Goal: Use online tool/utility

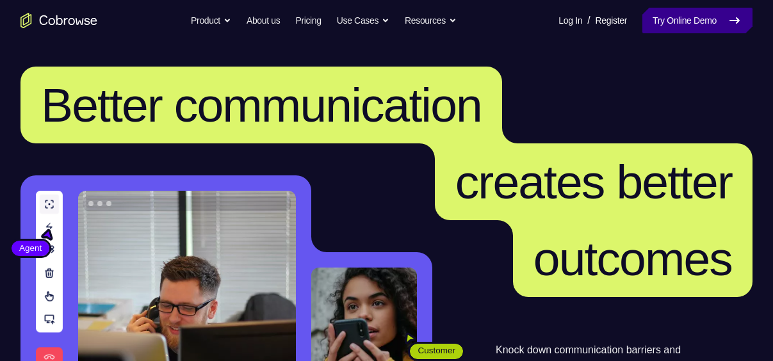
click at [661, 24] on link "Try Online Demo" at bounding box center [698, 21] width 110 height 26
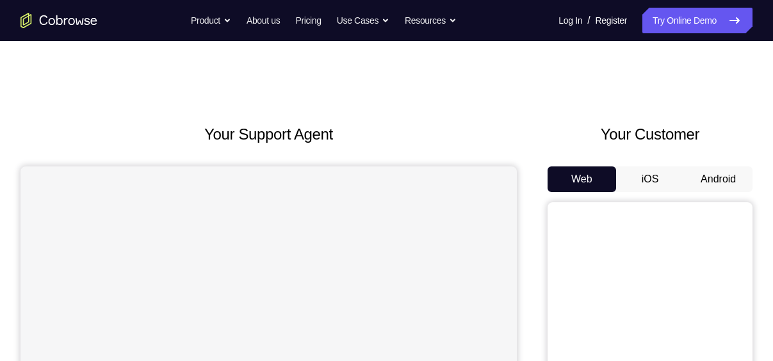
click at [714, 181] on button "Android" at bounding box center [718, 180] width 69 height 26
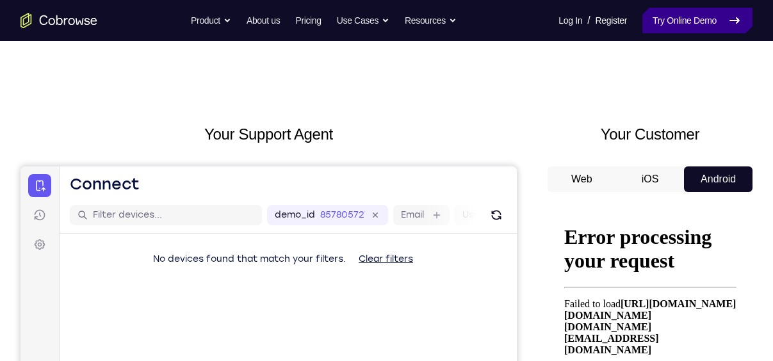
click at [678, 22] on link "Try Online Demo" at bounding box center [698, 21] width 110 height 26
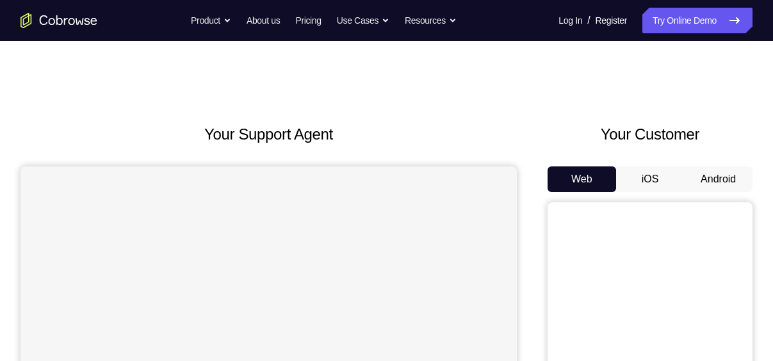
click at [702, 179] on button "Android" at bounding box center [718, 180] width 69 height 26
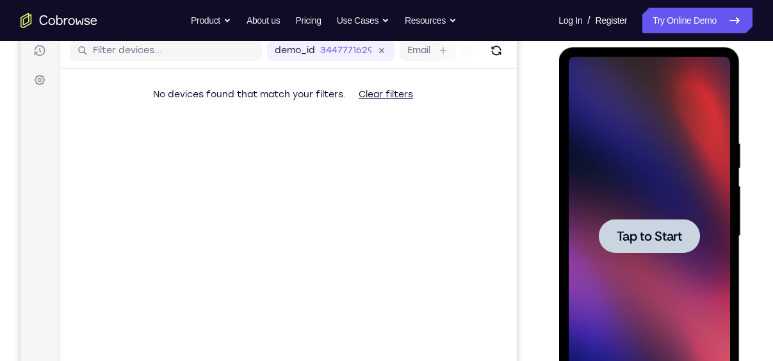
click at [674, 217] on div at bounding box center [648, 236] width 161 height 359
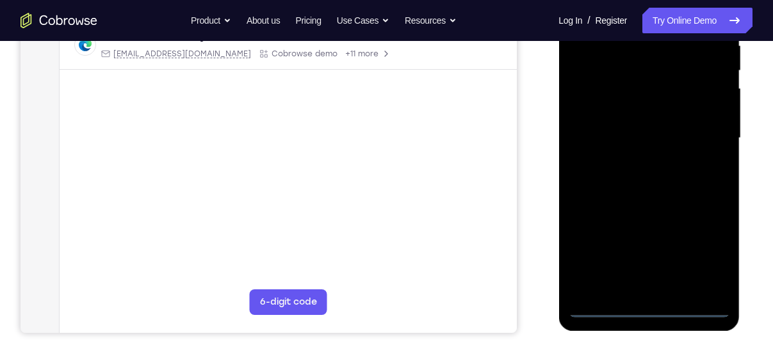
scroll to position [298, 0]
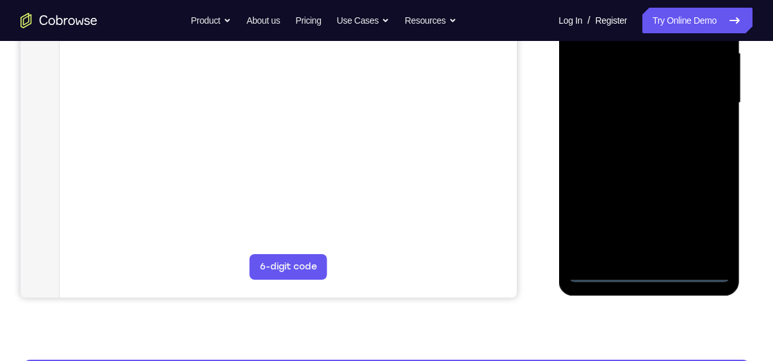
click at [645, 272] on div at bounding box center [648, 103] width 161 height 359
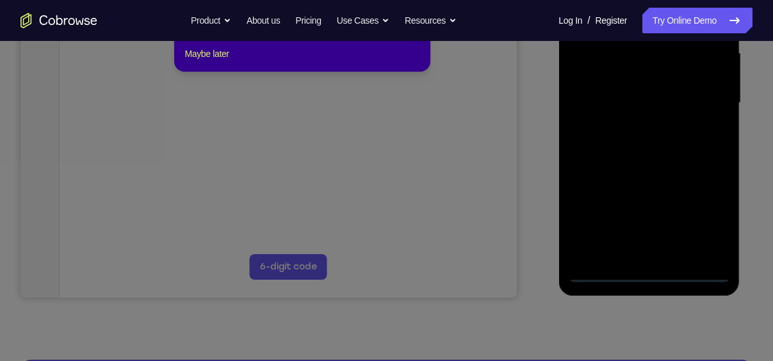
click at [646, 272] on icon at bounding box center [391, 154] width 783 height 413
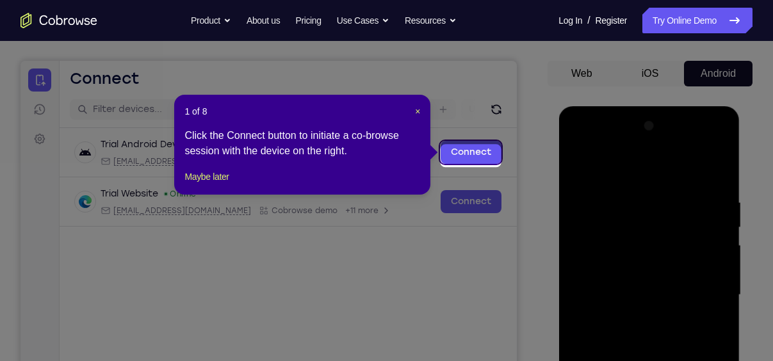
scroll to position [102, 0]
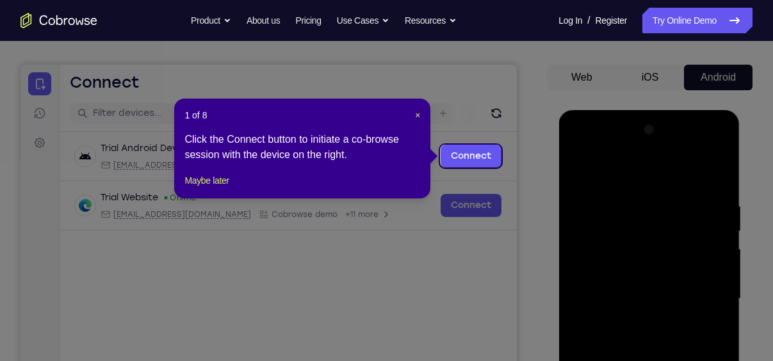
click at [413, 117] on header "1 of 8 ×" at bounding box center [303, 115] width 236 height 13
click at [418, 114] on span "×" at bounding box center [417, 115] width 5 height 10
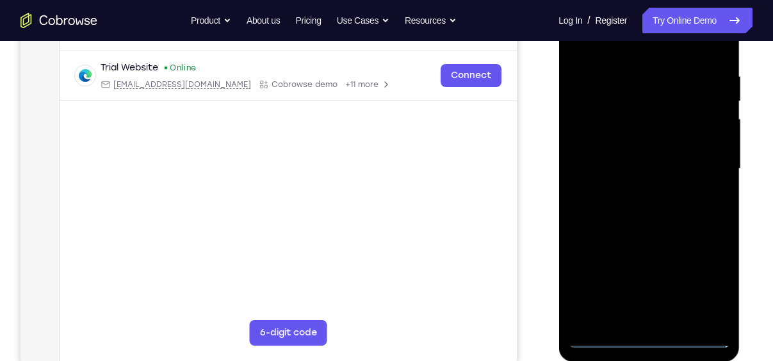
scroll to position [245, 0]
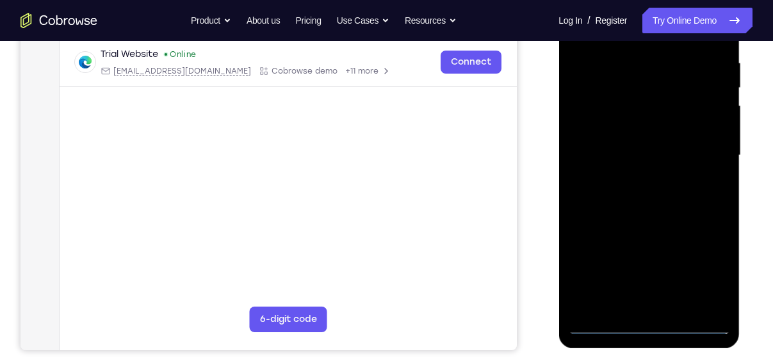
click at [705, 263] on div at bounding box center [648, 155] width 161 height 359
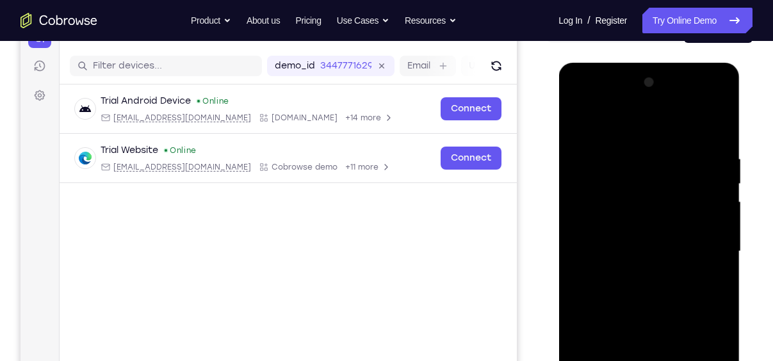
scroll to position [192, 0]
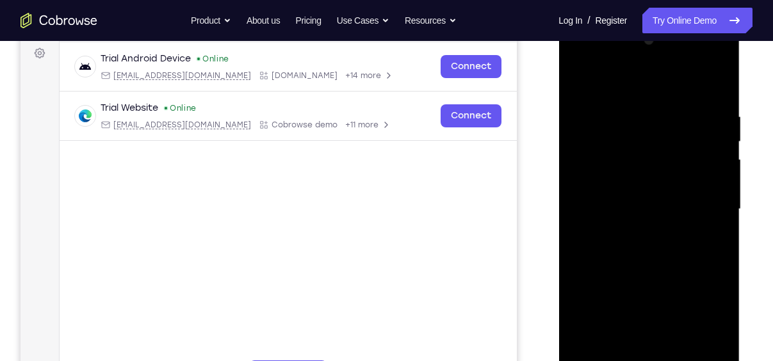
click at [607, 80] on div at bounding box center [648, 209] width 161 height 359
click at [590, 169] on div at bounding box center [648, 209] width 161 height 359
click at [616, 215] on div at bounding box center [648, 209] width 161 height 359
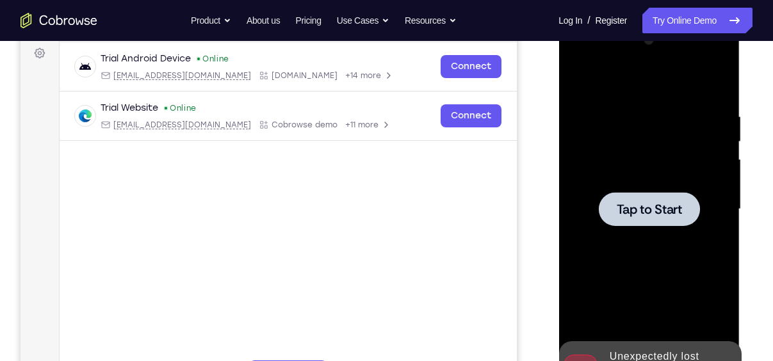
click at [694, 182] on div at bounding box center [648, 209] width 161 height 359
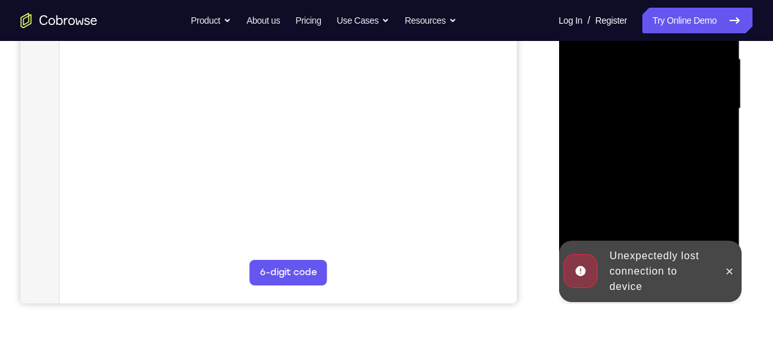
scroll to position [297, 0]
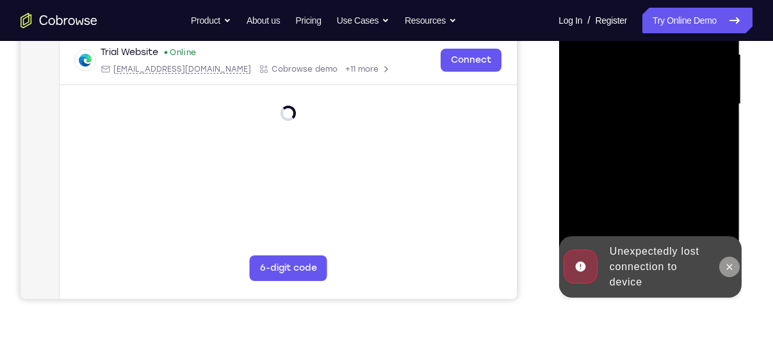
click at [727, 265] on icon at bounding box center [730, 267] width 6 height 6
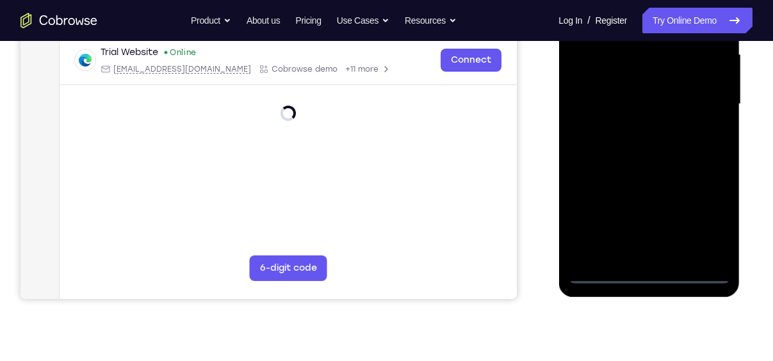
click at [648, 276] on div at bounding box center [648, 104] width 161 height 359
click at [714, 219] on div at bounding box center [648, 104] width 161 height 359
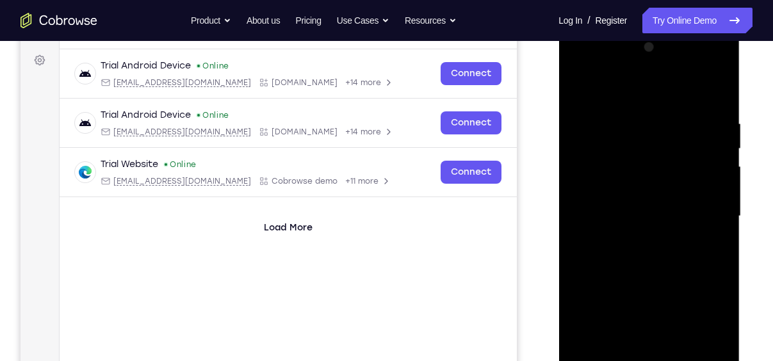
scroll to position [184, 0]
click at [617, 78] on div at bounding box center [648, 217] width 161 height 359
click at [621, 87] on div at bounding box center [648, 217] width 161 height 359
click at [593, 176] on div at bounding box center [648, 217] width 161 height 359
click at [620, 204] on div at bounding box center [648, 217] width 161 height 359
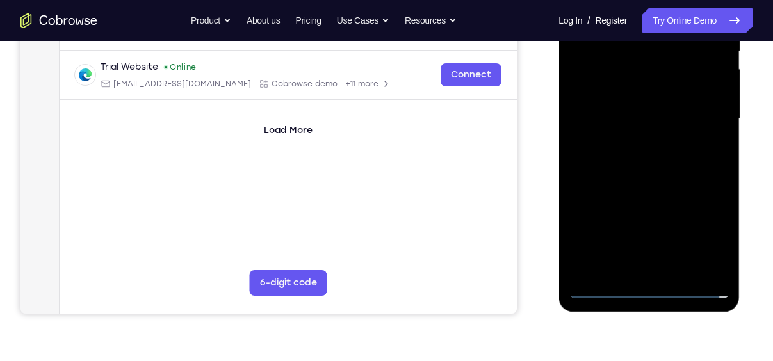
scroll to position [287, 0]
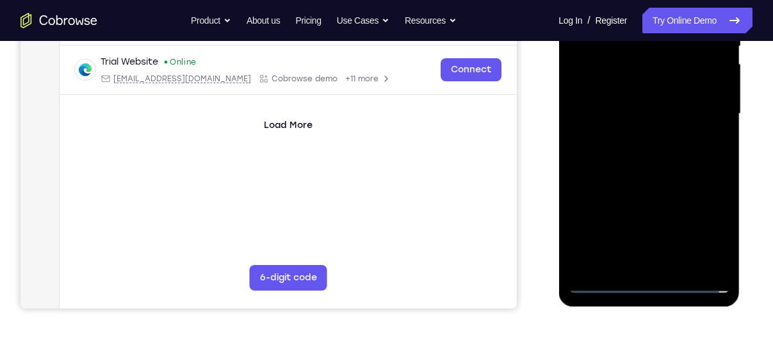
click at [622, 110] on div at bounding box center [648, 114] width 161 height 359
click at [613, 113] on div at bounding box center [648, 114] width 161 height 359
click at [581, 79] on div at bounding box center [648, 114] width 161 height 359
click at [627, 106] on div at bounding box center [648, 114] width 161 height 359
click at [582, 78] on div at bounding box center [648, 114] width 161 height 359
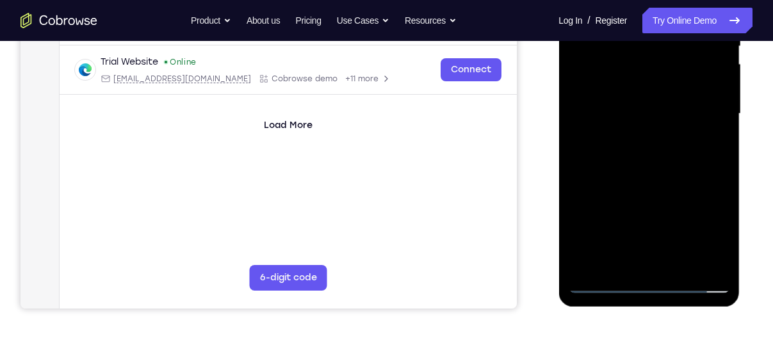
click at [599, 78] on div at bounding box center [648, 114] width 161 height 359
click at [636, 126] on div at bounding box center [648, 114] width 161 height 359
click at [629, 129] on div at bounding box center [648, 114] width 161 height 359
click at [643, 261] on div at bounding box center [648, 114] width 161 height 359
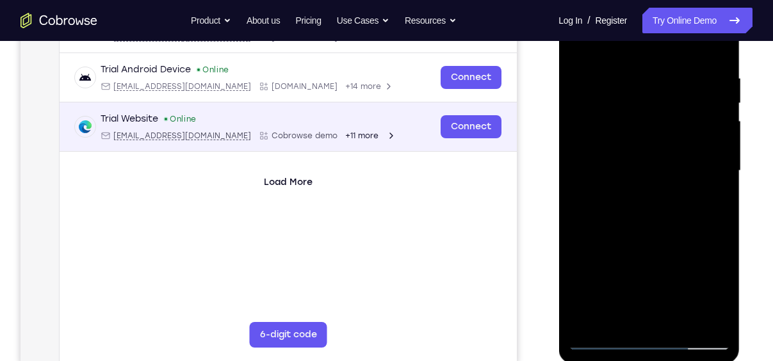
scroll to position [229, 0]
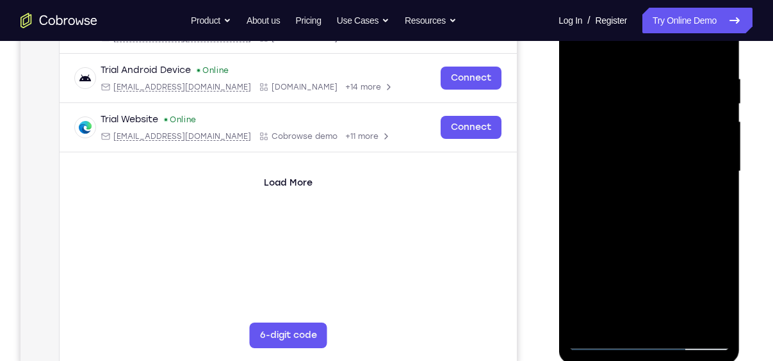
click at [607, 56] on div at bounding box center [648, 171] width 161 height 359
click at [635, 103] on div at bounding box center [648, 171] width 161 height 359
drag, startPoint x: 650, startPoint y: 209, endPoint x: 652, endPoint y: 105, distance: 103.8
click at [652, 105] on div at bounding box center [648, 171] width 161 height 359
drag, startPoint x: 647, startPoint y: 271, endPoint x: 668, endPoint y: 123, distance: 149.5
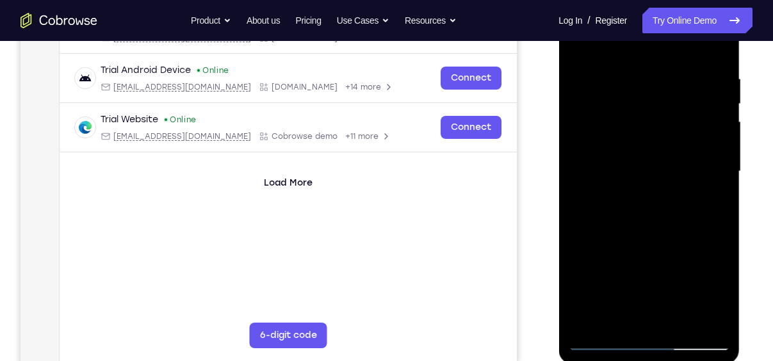
click at [668, 123] on div at bounding box center [648, 171] width 161 height 359
drag, startPoint x: 640, startPoint y: 247, endPoint x: 654, endPoint y: 93, distance: 155.0
click at [654, 93] on div at bounding box center [648, 171] width 161 height 359
drag, startPoint x: 631, startPoint y: 276, endPoint x: 634, endPoint y: 191, distance: 85.3
click at [634, 191] on div at bounding box center [648, 171] width 161 height 359
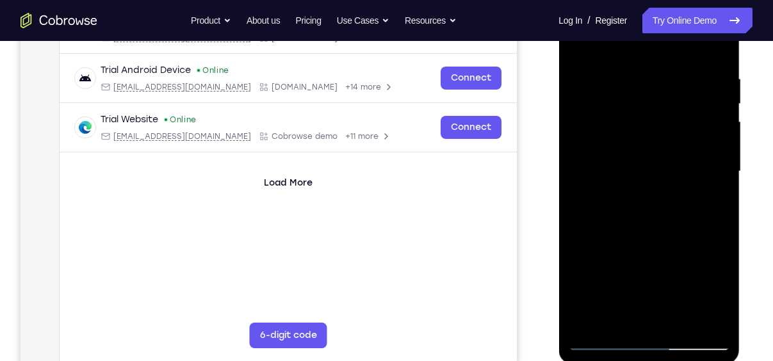
click at [602, 344] on div at bounding box center [648, 171] width 161 height 359
click at [599, 342] on div at bounding box center [648, 171] width 161 height 359
click at [614, 153] on div at bounding box center [648, 171] width 161 height 359
click at [602, 343] on div at bounding box center [648, 171] width 161 height 359
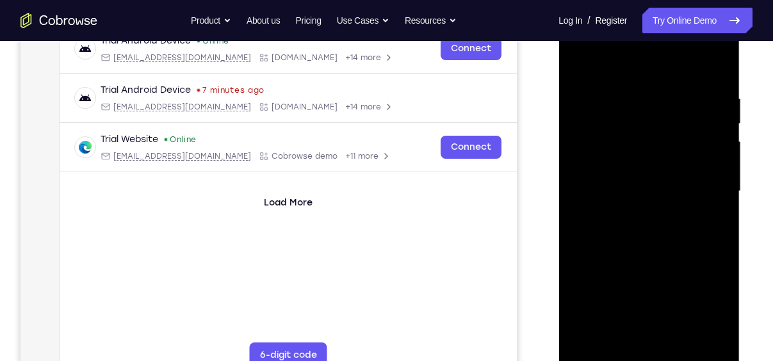
scroll to position [210, 0]
click at [668, 206] on div at bounding box center [648, 191] width 161 height 359
click at [604, 355] on div at bounding box center [648, 191] width 161 height 359
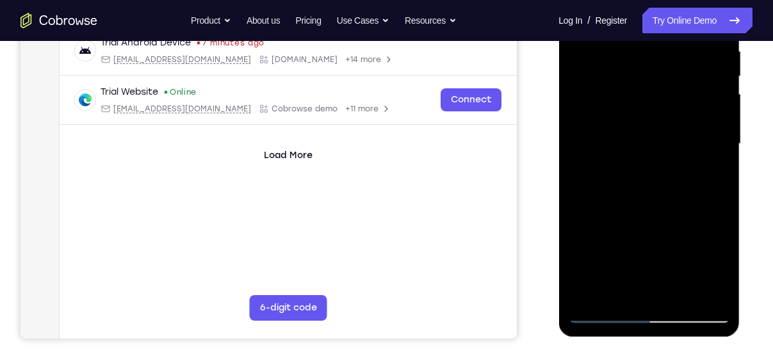
scroll to position [261, 0]
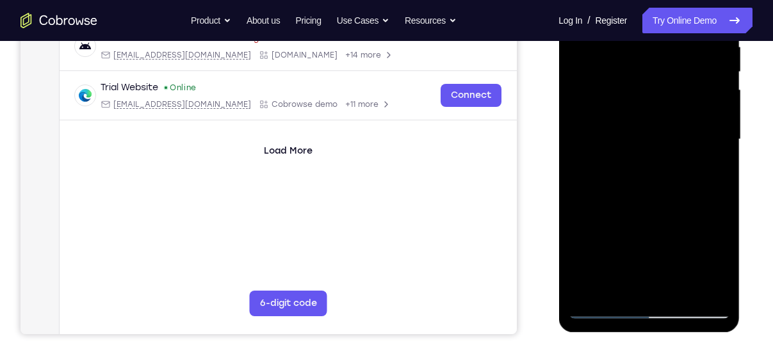
click at [606, 311] on div at bounding box center [648, 139] width 161 height 359
click at [603, 311] on div at bounding box center [648, 139] width 161 height 359
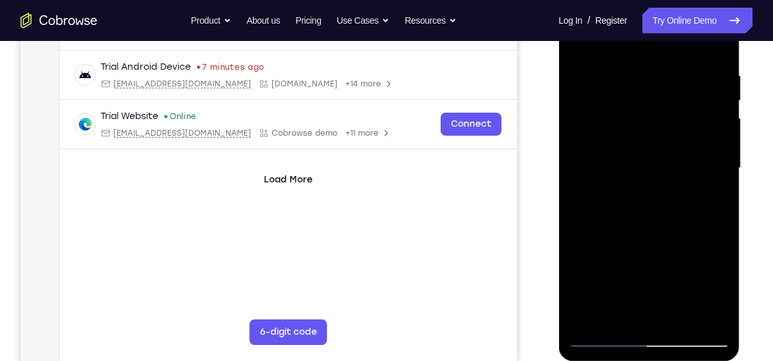
scroll to position [230, 0]
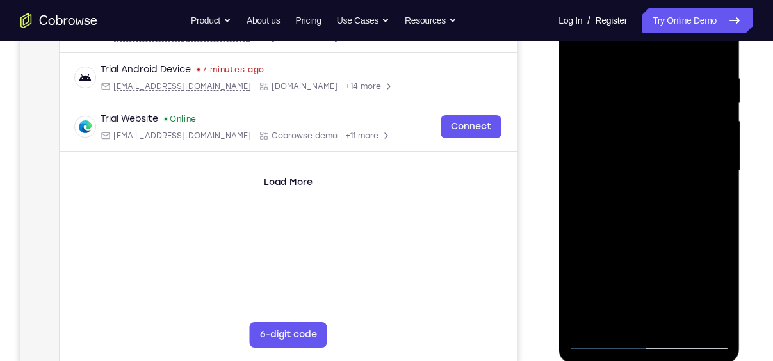
drag, startPoint x: 648, startPoint y: 260, endPoint x: 643, endPoint y: 128, distance: 132.7
click at [643, 128] on div at bounding box center [648, 171] width 161 height 359
drag, startPoint x: 638, startPoint y: 194, endPoint x: 634, endPoint y: 83, distance: 110.9
click at [634, 83] on div at bounding box center [648, 171] width 161 height 359
drag, startPoint x: 634, startPoint y: 236, endPoint x: 615, endPoint y: 25, distance: 212.3
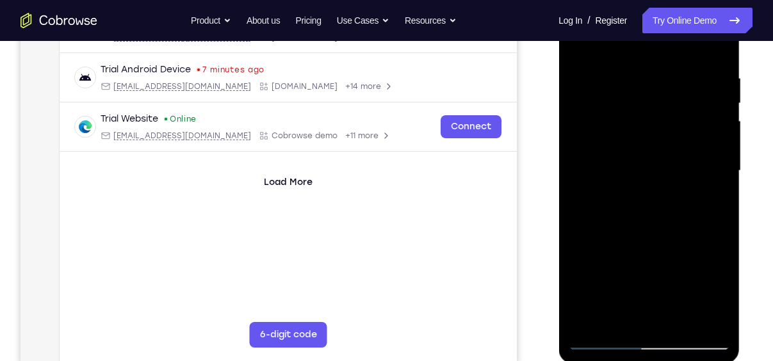
click at [615, 25] on div at bounding box center [648, 171] width 161 height 359
drag, startPoint x: 629, startPoint y: 251, endPoint x: 634, endPoint y: 32, distance: 219.2
click at [634, 32] on div at bounding box center [648, 171] width 161 height 359
drag, startPoint x: 648, startPoint y: 272, endPoint x: 650, endPoint y: 138, distance: 133.9
click at [650, 138] on div at bounding box center [648, 171] width 161 height 359
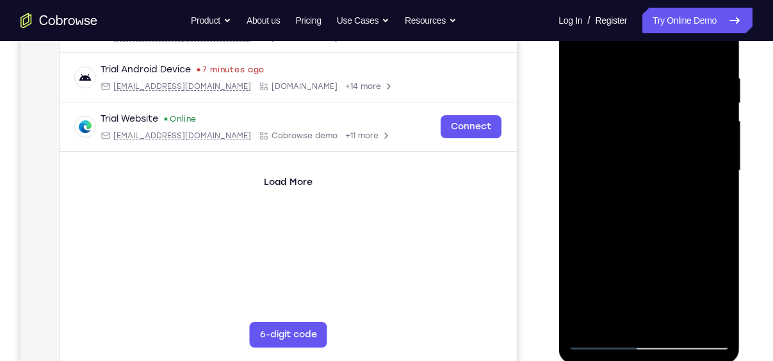
drag, startPoint x: 647, startPoint y: 263, endPoint x: 640, endPoint y: 68, distance: 195.6
click at [640, 68] on div at bounding box center [648, 171] width 161 height 359
drag, startPoint x: 647, startPoint y: 266, endPoint x: 643, endPoint y: 92, distance: 174.3
click at [643, 92] on div at bounding box center [648, 171] width 161 height 359
drag, startPoint x: 662, startPoint y: 244, endPoint x: 656, endPoint y: 79, distance: 164.8
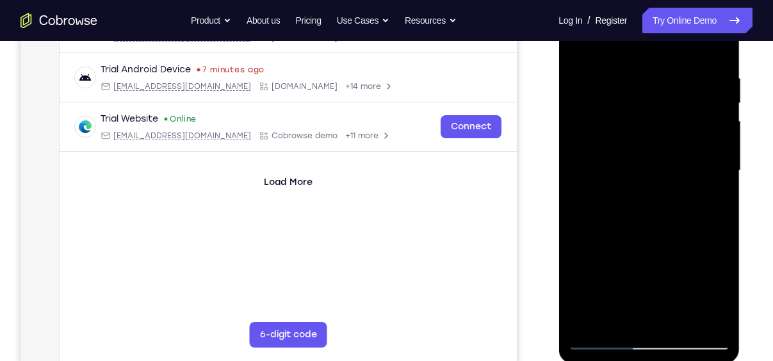
click at [656, 79] on div at bounding box center [648, 171] width 161 height 359
drag, startPoint x: 651, startPoint y: 270, endPoint x: 656, endPoint y: 70, distance: 200.0
click at [656, 70] on div at bounding box center [648, 171] width 161 height 359
drag, startPoint x: 659, startPoint y: 261, endPoint x: 646, endPoint y: 74, distance: 187.6
click at [646, 74] on div at bounding box center [648, 171] width 161 height 359
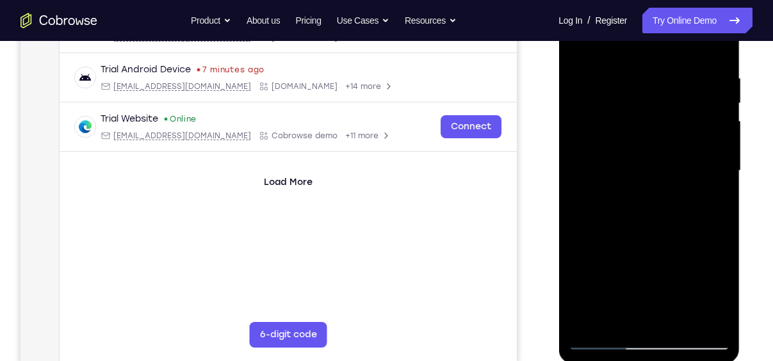
drag, startPoint x: 647, startPoint y: 260, endPoint x: 631, endPoint y: 70, distance: 190.3
click at [631, 70] on div at bounding box center [648, 171] width 161 height 359
drag, startPoint x: 651, startPoint y: 258, endPoint x: 634, endPoint y: 58, distance: 201.3
click at [634, 58] on div at bounding box center [648, 171] width 161 height 359
drag, startPoint x: 657, startPoint y: 274, endPoint x: 647, endPoint y: 94, distance: 180.3
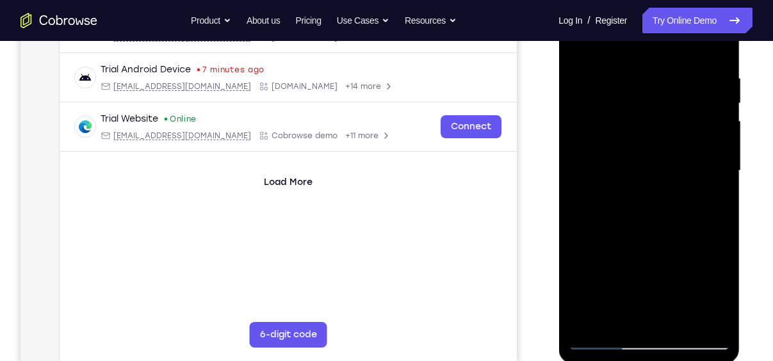
click at [647, 94] on div at bounding box center [648, 171] width 161 height 359
drag, startPoint x: 641, startPoint y: 274, endPoint x: 639, endPoint y: 87, distance: 186.5
click at [639, 87] on div at bounding box center [648, 171] width 161 height 359
drag, startPoint x: 656, startPoint y: 276, endPoint x: 641, endPoint y: 103, distance: 174.2
click at [641, 103] on div at bounding box center [648, 171] width 161 height 359
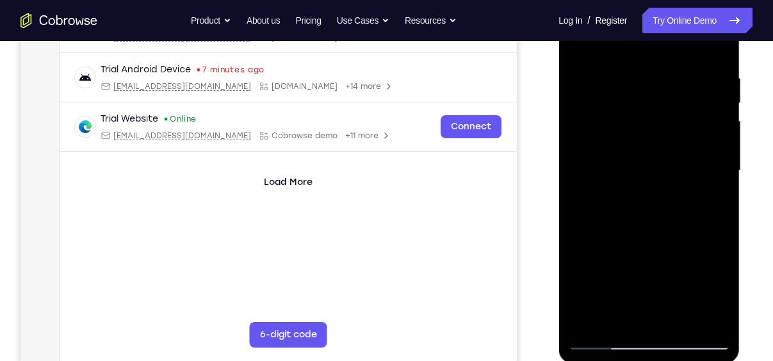
drag, startPoint x: 634, startPoint y: 249, endPoint x: 637, endPoint y: 67, distance: 181.4
click at [637, 67] on div at bounding box center [648, 171] width 161 height 359
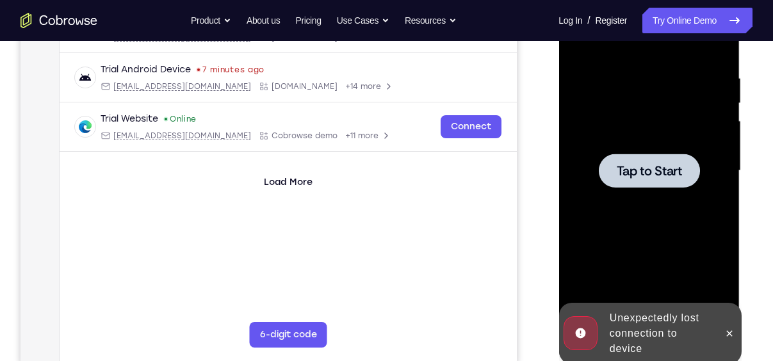
click at [656, 190] on div at bounding box center [648, 171] width 161 height 359
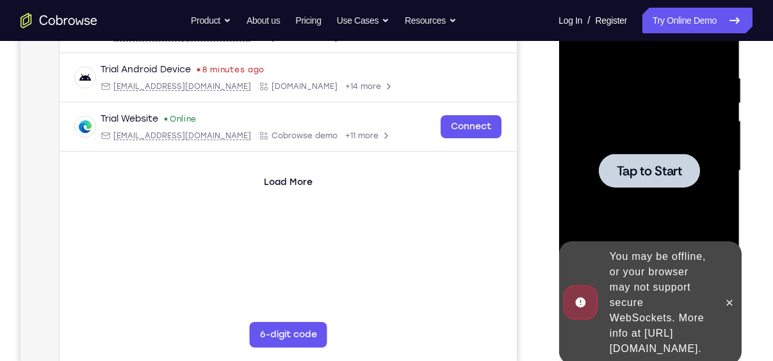
click at [615, 147] on div at bounding box center [648, 171] width 161 height 359
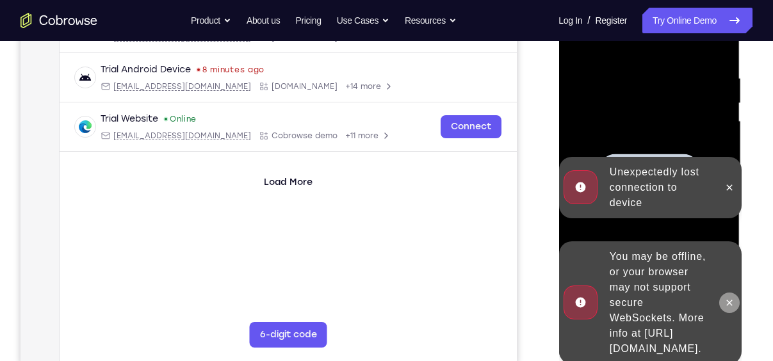
click at [728, 298] on icon at bounding box center [729, 303] width 10 height 10
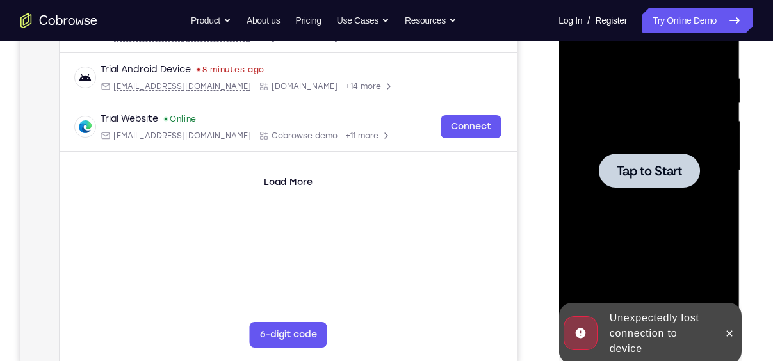
click at [641, 169] on span "Tap to Start" at bounding box center [648, 171] width 65 height 13
click at [731, 334] on icon at bounding box center [729, 334] width 10 height 10
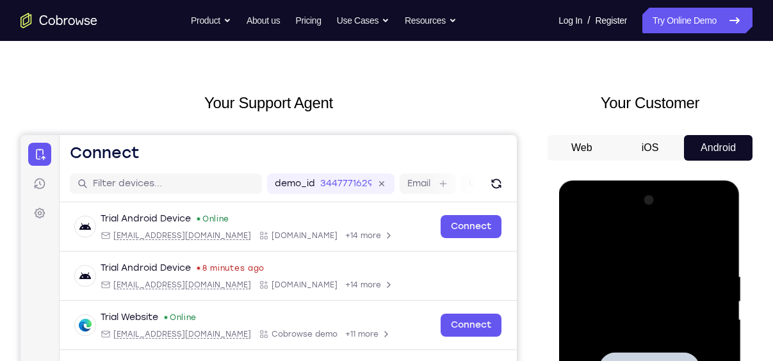
scroll to position [21, 0]
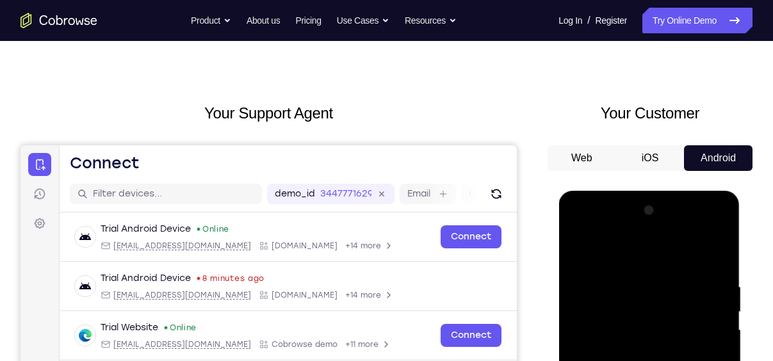
click at [693, 167] on button "Android" at bounding box center [718, 158] width 69 height 26
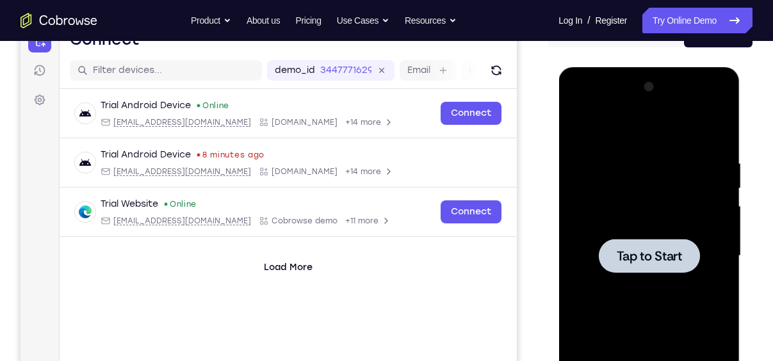
scroll to position [175, 0]
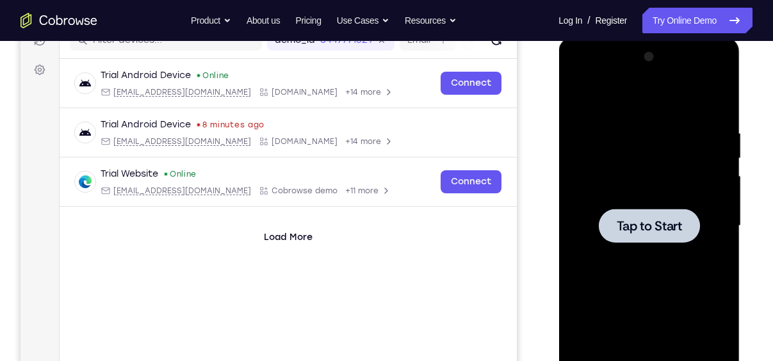
drag, startPoint x: 1234, startPoint y: 218, endPoint x: 682, endPoint y: 32, distance: 582.2
click at [682, 37] on html "Online web based iOS Simulators and Android Emulators. Run iPhone, iPad, Mobile…" at bounding box center [650, 229] width 183 height 384
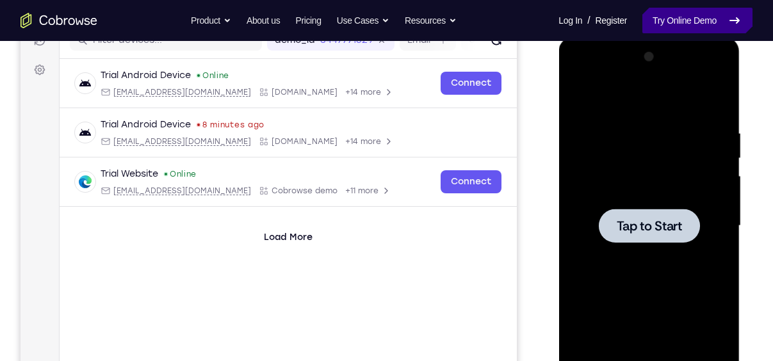
click at [683, 32] on link "Try Online Demo" at bounding box center [698, 21] width 110 height 26
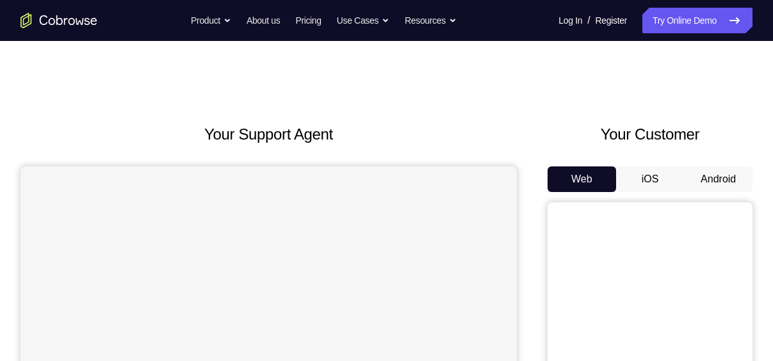
click at [719, 182] on button "Android" at bounding box center [718, 180] width 69 height 26
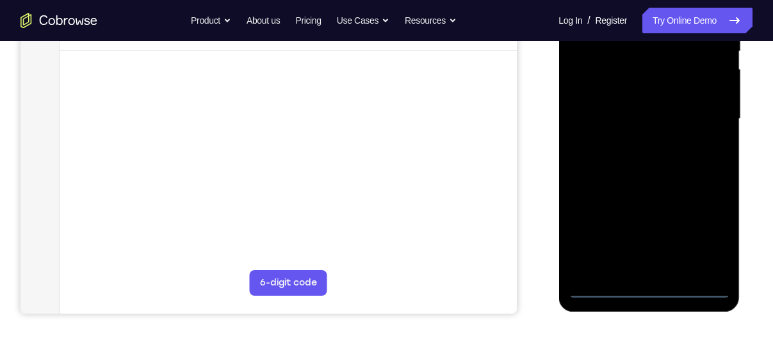
scroll to position [295, 0]
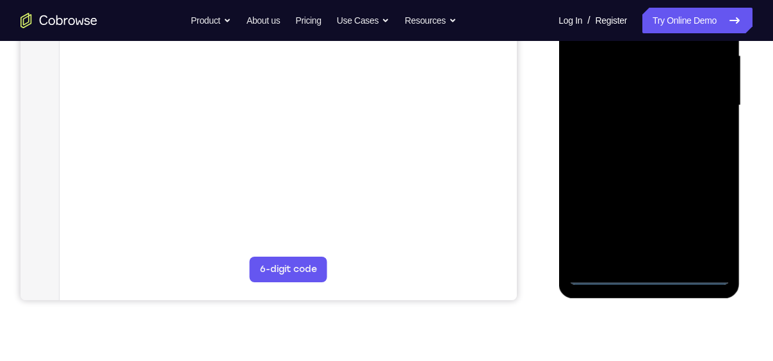
click at [650, 271] on div at bounding box center [648, 105] width 161 height 359
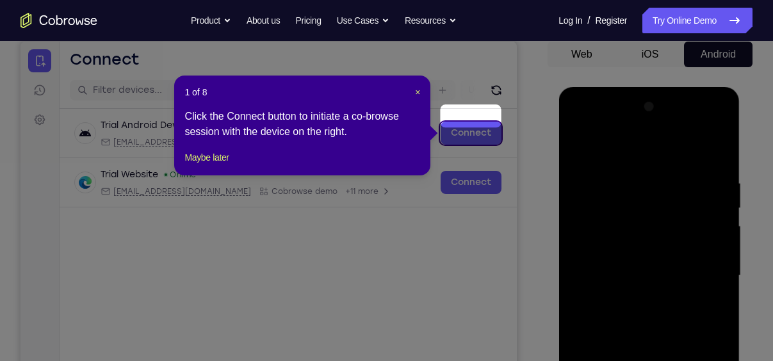
scroll to position [112, 0]
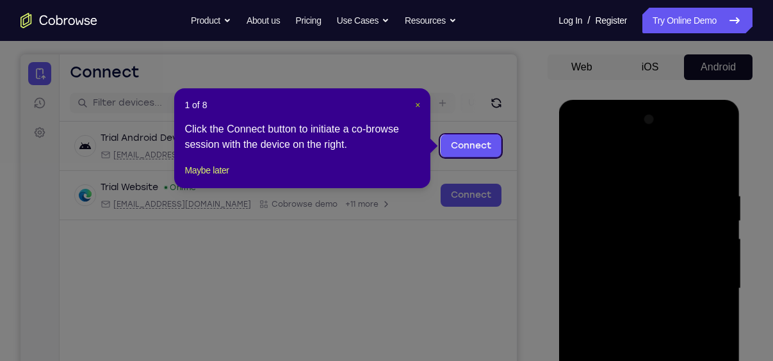
click at [416, 108] on span "×" at bounding box center [417, 105] width 5 height 10
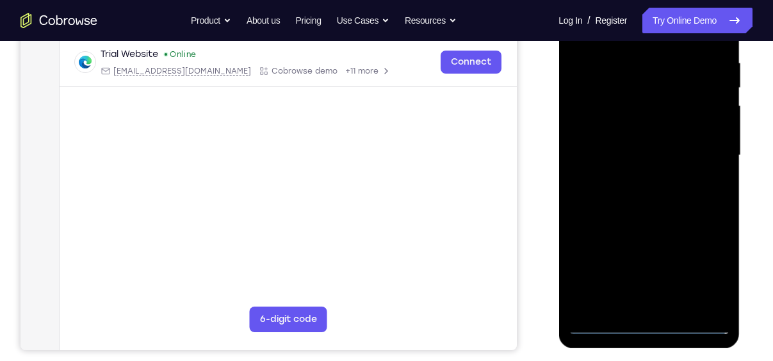
scroll to position [268, 0]
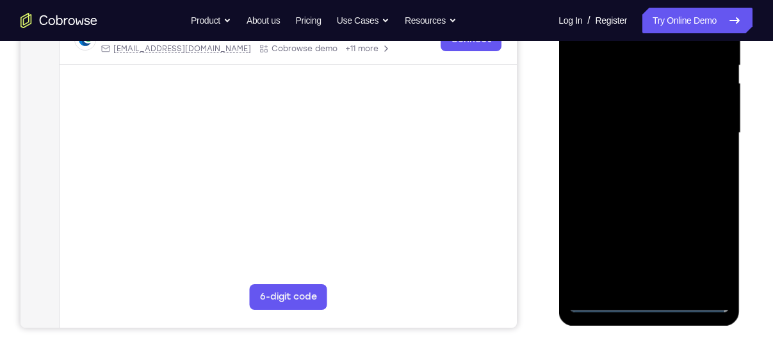
click at [641, 306] on div at bounding box center [648, 133] width 161 height 359
click at [650, 306] on div at bounding box center [648, 133] width 161 height 359
click at [705, 247] on div at bounding box center [648, 133] width 161 height 359
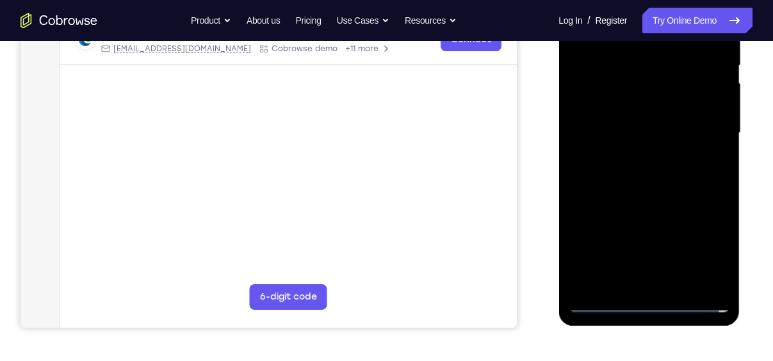
click at [708, 247] on div at bounding box center [648, 133] width 161 height 359
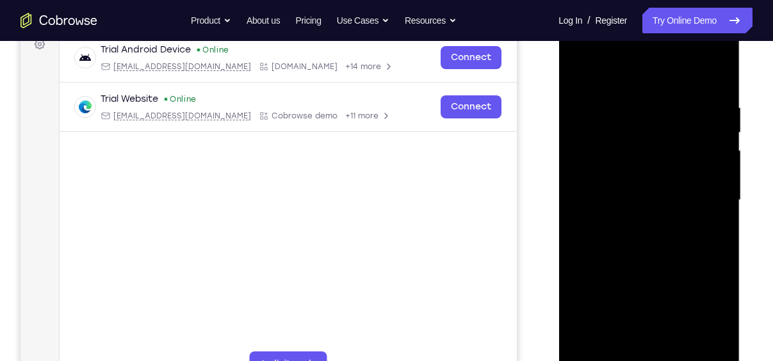
scroll to position [205, 0]
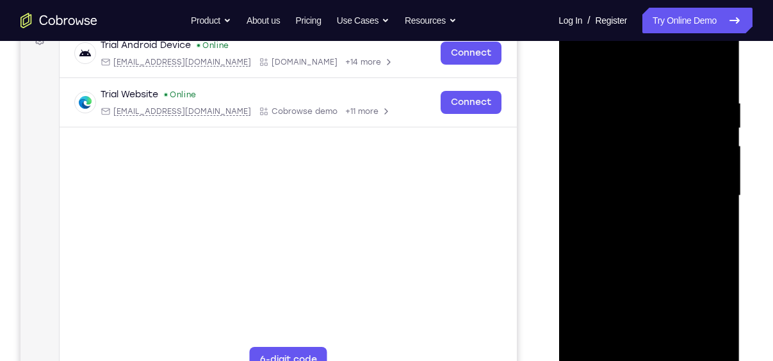
click at [620, 72] on div at bounding box center [648, 196] width 161 height 359
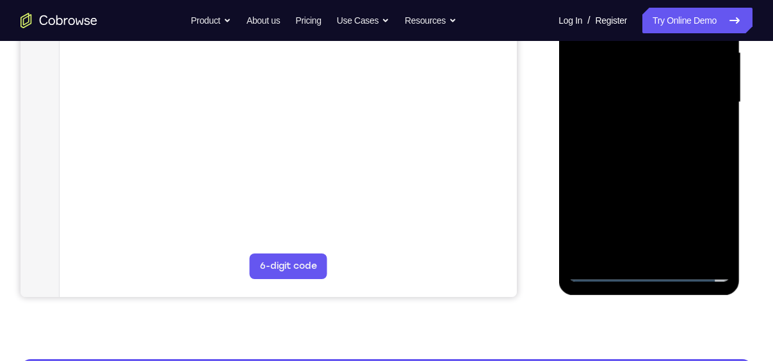
scroll to position [231, 0]
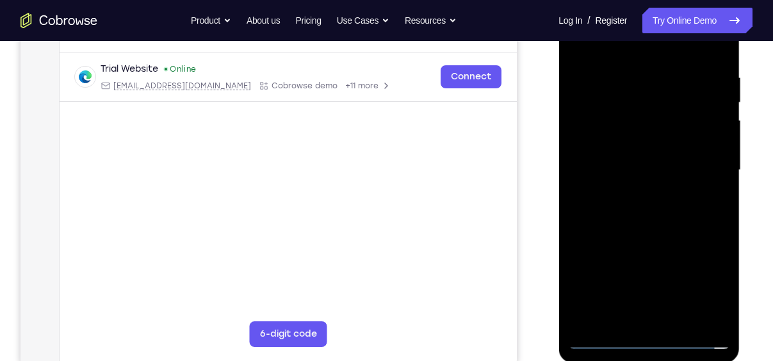
click at [595, 133] on div at bounding box center [648, 170] width 161 height 359
click at [620, 174] on div at bounding box center [648, 170] width 161 height 359
click at [659, 186] on div at bounding box center [648, 170] width 161 height 359
click at [650, 188] on div at bounding box center [648, 170] width 161 height 359
click at [653, 310] on div at bounding box center [648, 170] width 161 height 359
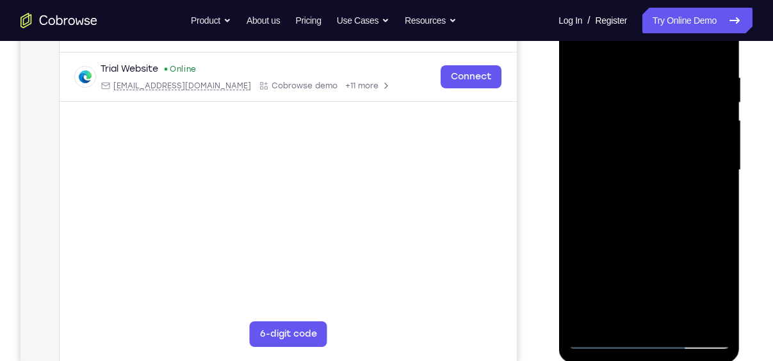
click at [662, 323] on div at bounding box center [648, 170] width 161 height 359
drag, startPoint x: 634, startPoint y: 247, endPoint x: 636, endPoint y: 126, distance: 121.1
click at [636, 126] on div at bounding box center [648, 170] width 161 height 359
drag, startPoint x: 647, startPoint y: 209, endPoint x: 650, endPoint y: 129, distance: 80.2
click at [650, 129] on div at bounding box center [648, 170] width 161 height 359
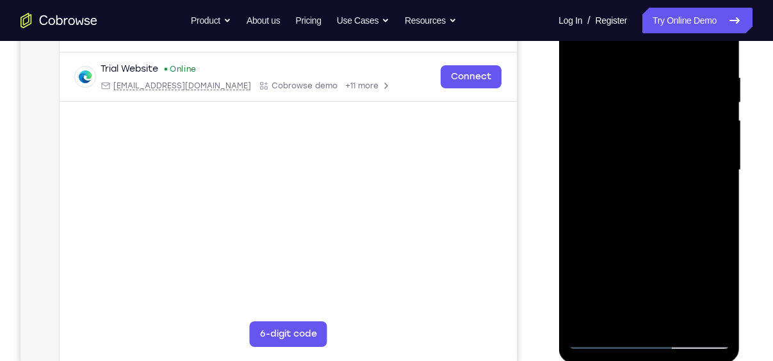
drag, startPoint x: 634, startPoint y: 112, endPoint x: 631, endPoint y: 171, distance: 59.0
click at [631, 171] on div at bounding box center [648, 170] width 161 height 359
drag, startPoint x: 648, startPoint y: 257, endPoint x: 649, endPoint y: 98, distance: 158.9
click at [649, 98] on div at bounding box center [648, 170] width 161 height 359
drag, startPoint x: 639, startPoint y: 265, endPoint x: 629, endPoint y: 51, distance: 214.3
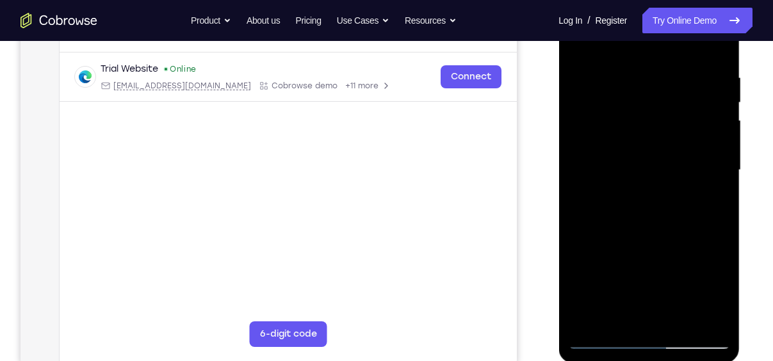
click at [629, 51] on div at bounding box center [648, 170] width 161 height 359
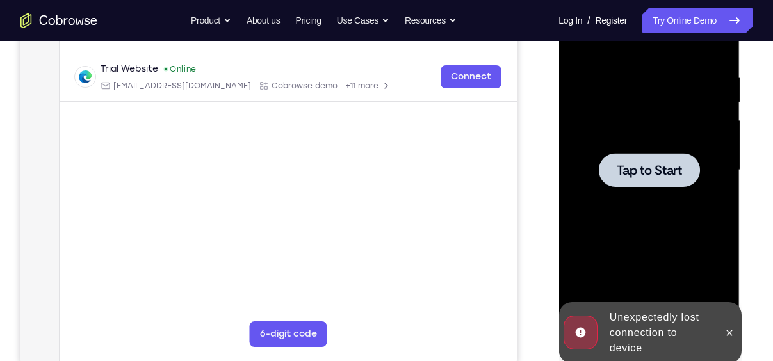
click at [633, 160] on div at bounding box center [648, 170] width 101 height 34
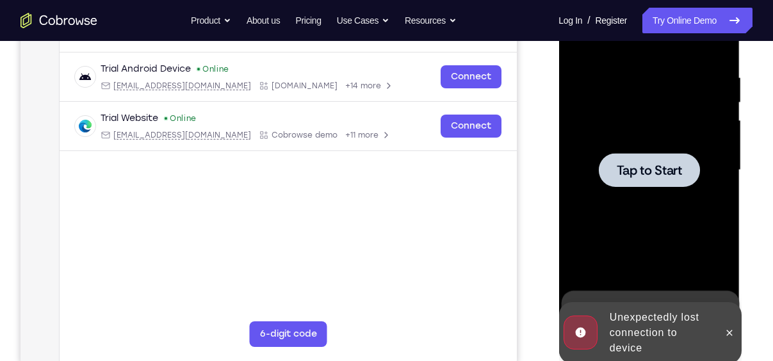
click at [654, 196] on div at bounding box center [648, 170] width 161 height 359
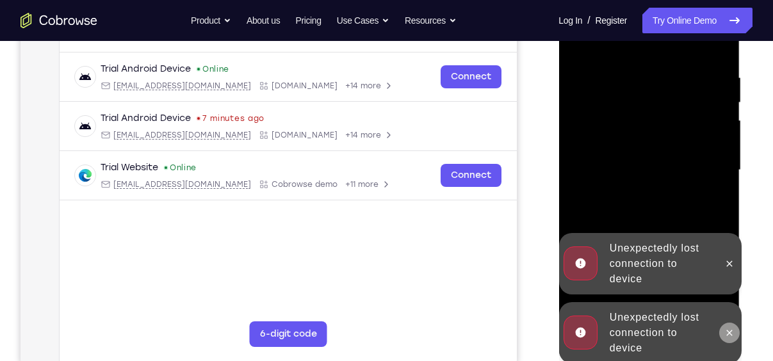
click at [733, 328] on icon at bounding box center [729, 333] width 10 height 10
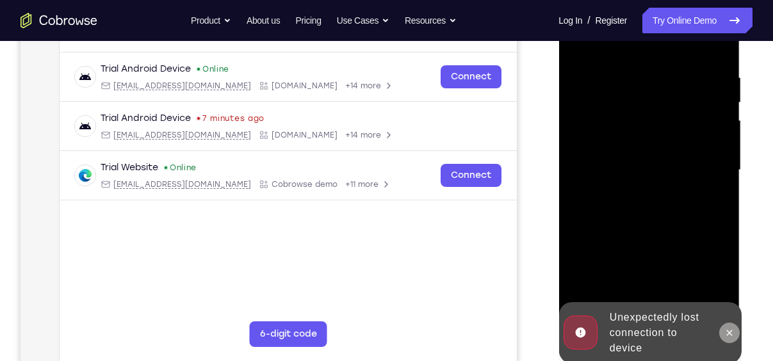
click at [729, 334] on icon at bounding box center [729, 333] width 10 height 10
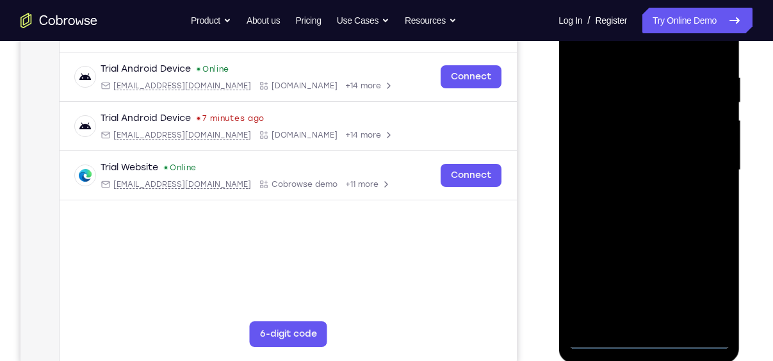
click at [645, 340] on div at bounding box center [648, 170] width 161 height 359
click at [712, 286] on div at bounding box center [648, 170] width 161 height 359
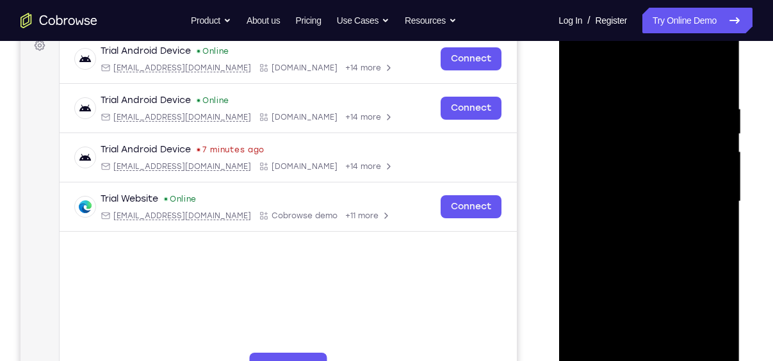
click at [630, 85] on div at bounding box center [648, 201] width 161 height 359
click at [613, 79] on div at bounding box center [648, 201] width 161 height 359
click at [599, 168] on div at bounding box center [648, 201] width 161 height 359
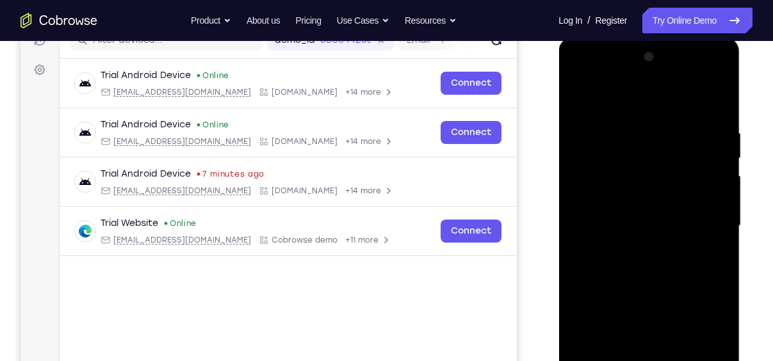
scroll to position [176, 0]
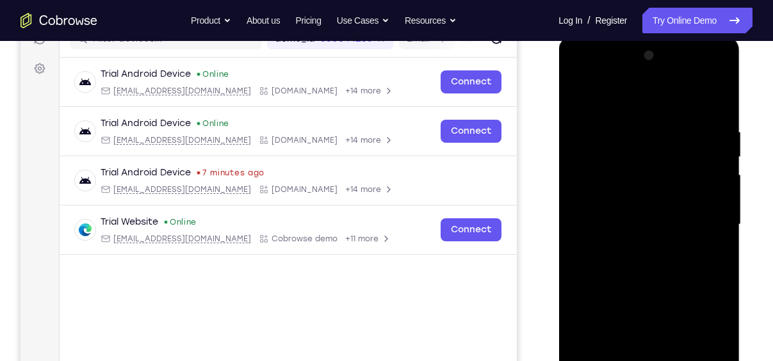
click at [609, 225] on div at bounding box center [648, 224] width 161 height 359
click at [620, 188] on div at bounding box center [648, 224] width 161 height 359
click at [611, 213] on div at bounding box center [648, 224] width 161 height 359
click at [652, 237] on div at bounding box center [648, 224] width 161 height 359
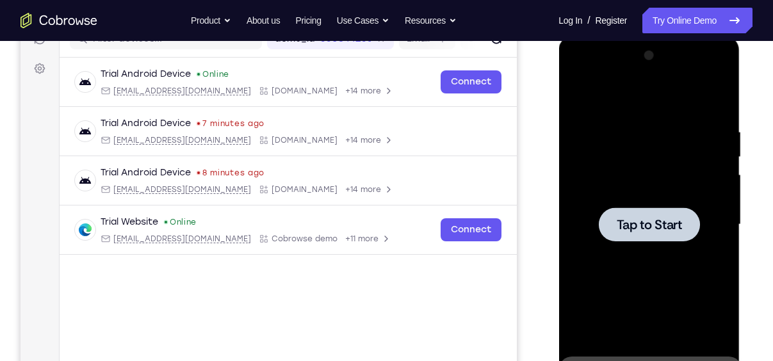
click at [639, 226] on span "Tap to Start" at bounding box center [648, 225] width 65 height 13
